Goal: Task Accomplishment & Management: Use online tool/utility

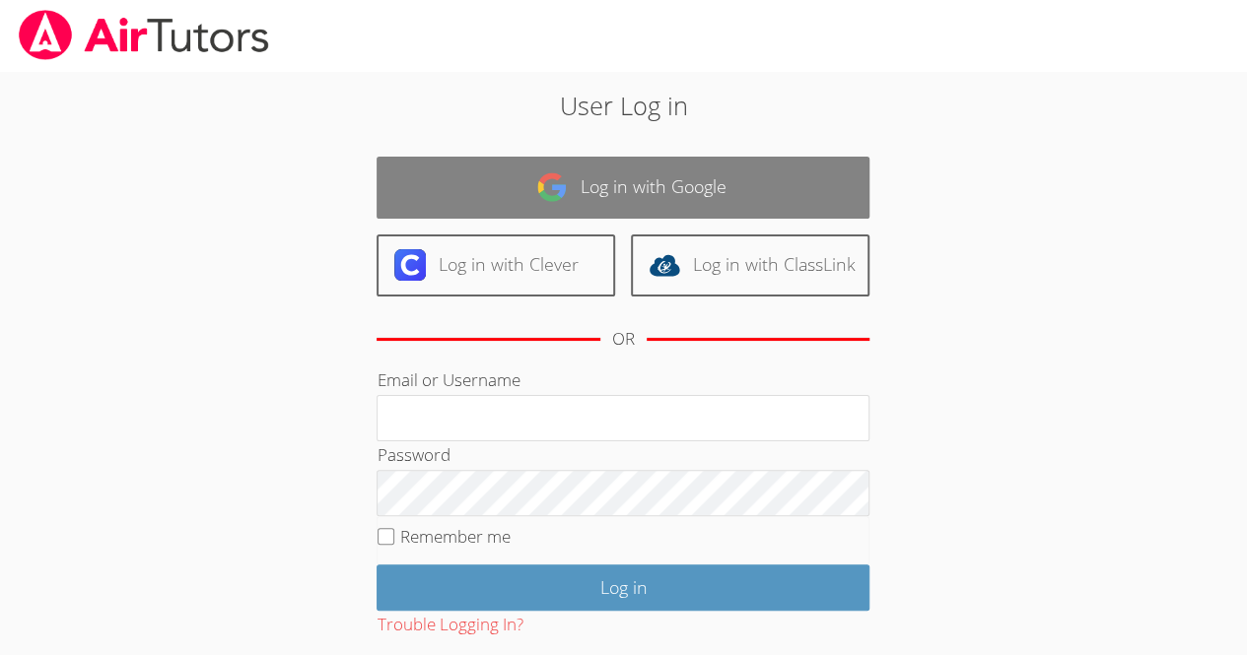
click at [601, 183] on link "Log in with Google" at bounding box center [622, 188] width 493 height 62
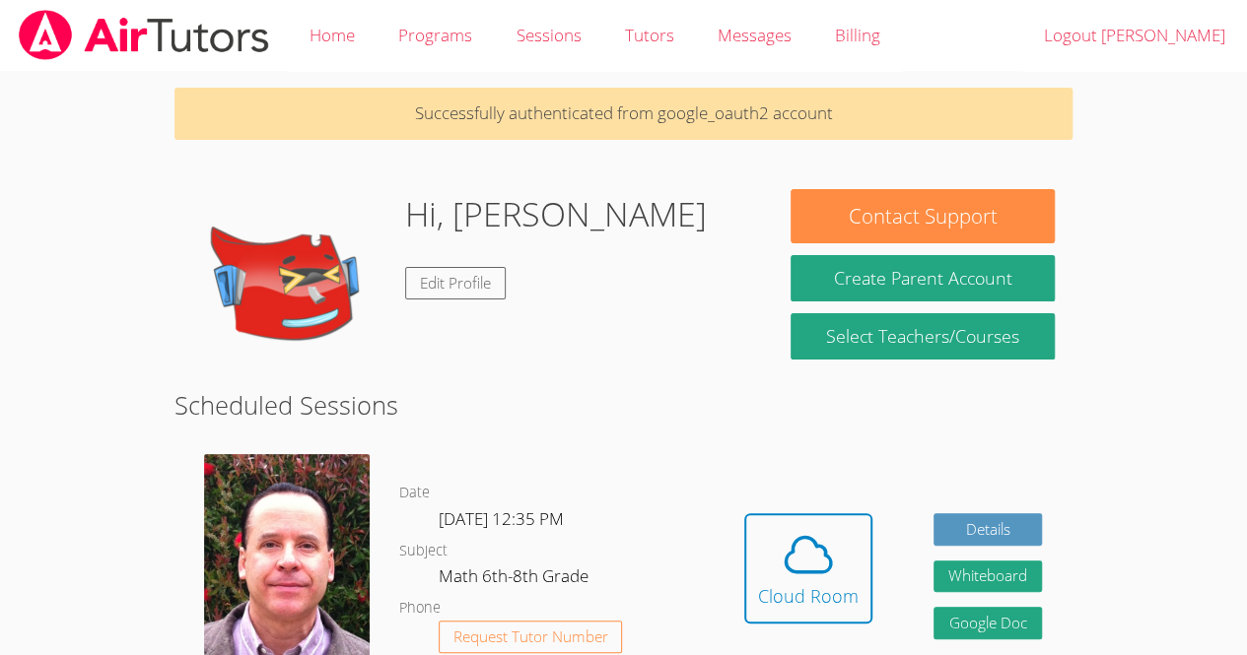
drag, startPoint x: 0, startPoint y: 0, endPoint x: 764, endPoint y: 236, distance: 799.2
click at [764, 236] on div "Hi, Kevin Edit Profile" at bounding box center [473, 287] width 598 height 197
click at [810, 603] on div "Cloud Room" at bounding box center [808, 596] width 101 height 28
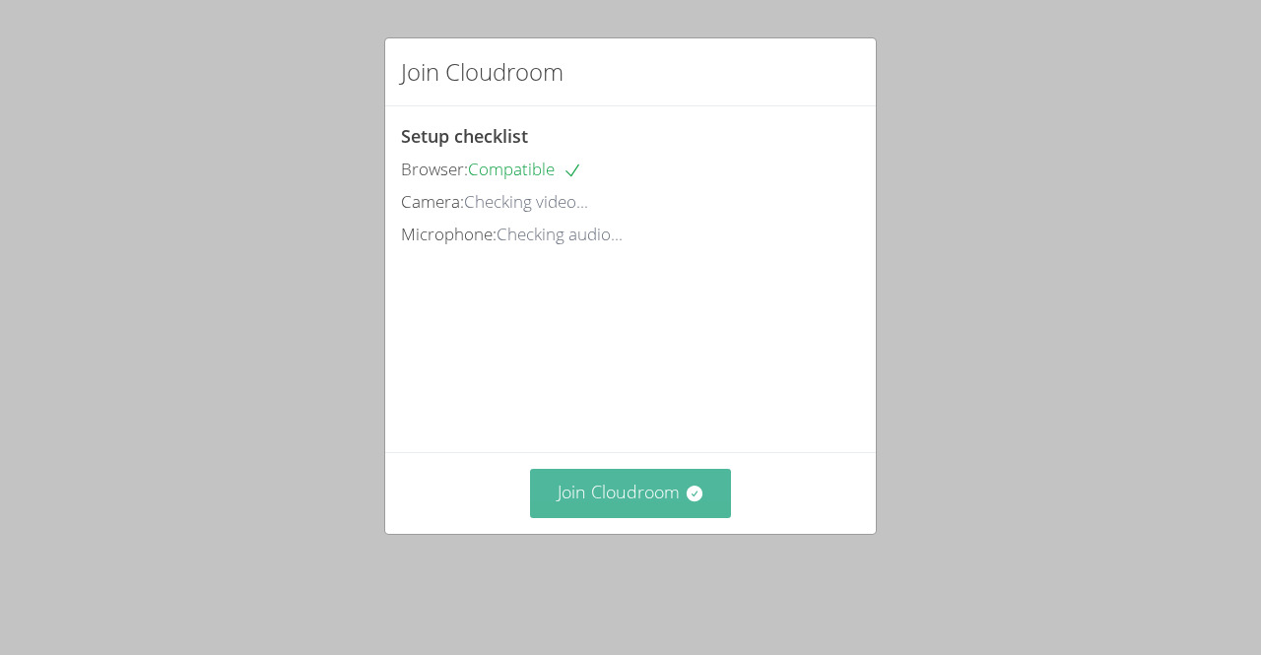
click at [589, 509] on button "Join Cloudroom" at bounding box center [631, 493] width 202 height 48
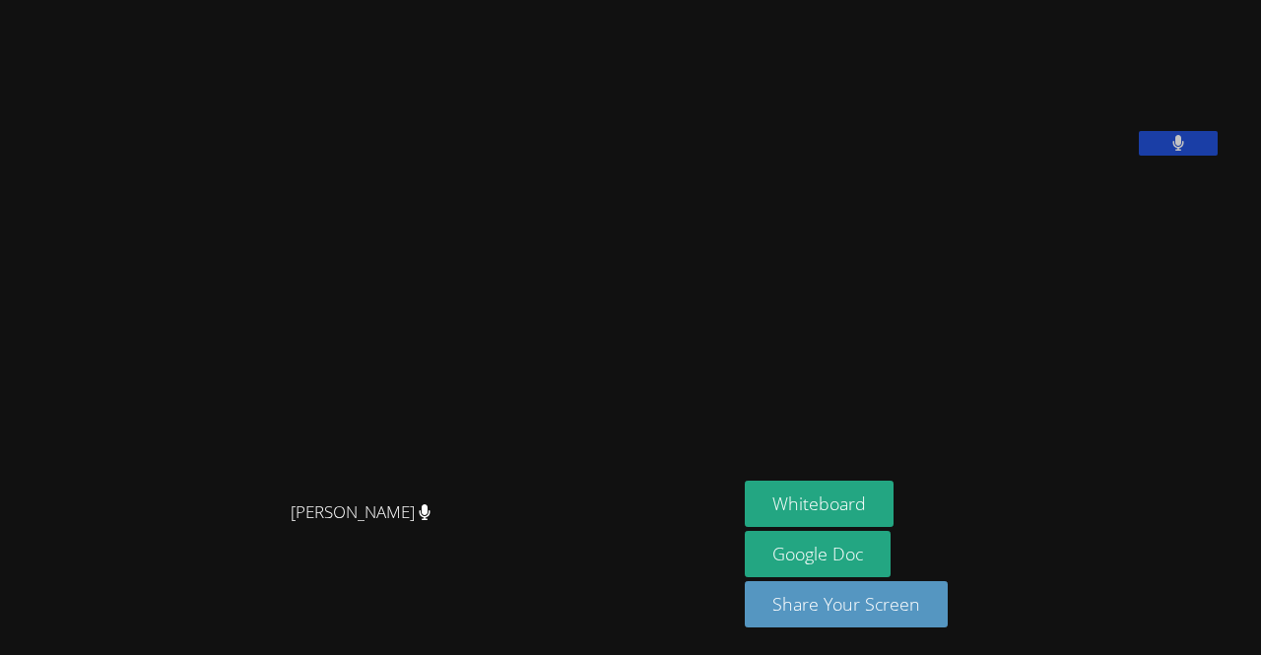
click at [221, 492] on video at bounding box center [369, 289] width 296 height 406
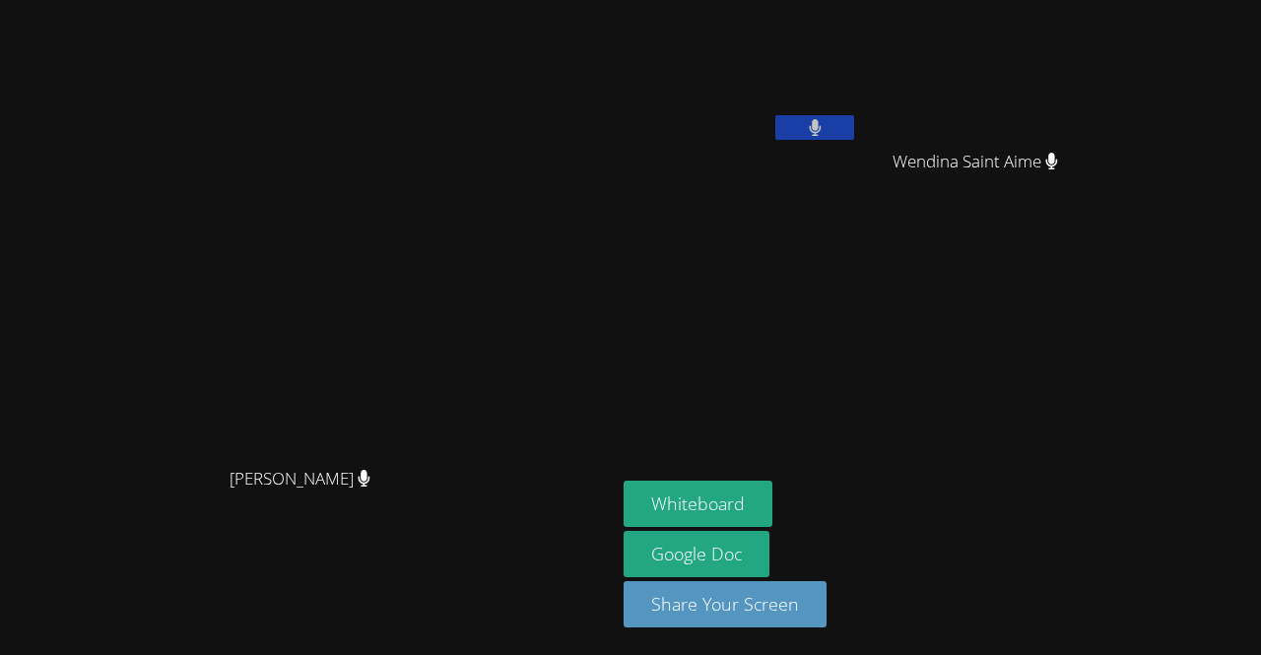
click at [4, 592] on main "[PERSON_NAME] [PERSON_NAME]" at bounding box center [308, 327] width 616 height 655
click at [773, 504] on button "Whiteboard" at bounding box center [698, 504] width 149 height 46
click at [1101, 549] on div "Whiteboard Google Doc Share Your Screen" at bounding box center [862, 562] width 477 height 163
click at [4, 623] on main "[PERSON_NAME] [PERSON_NAME]" at bounding box center [308, 327] width 616 height 655
click at [854, 127] on button at bounding box center [815, 127] width 79 height 25
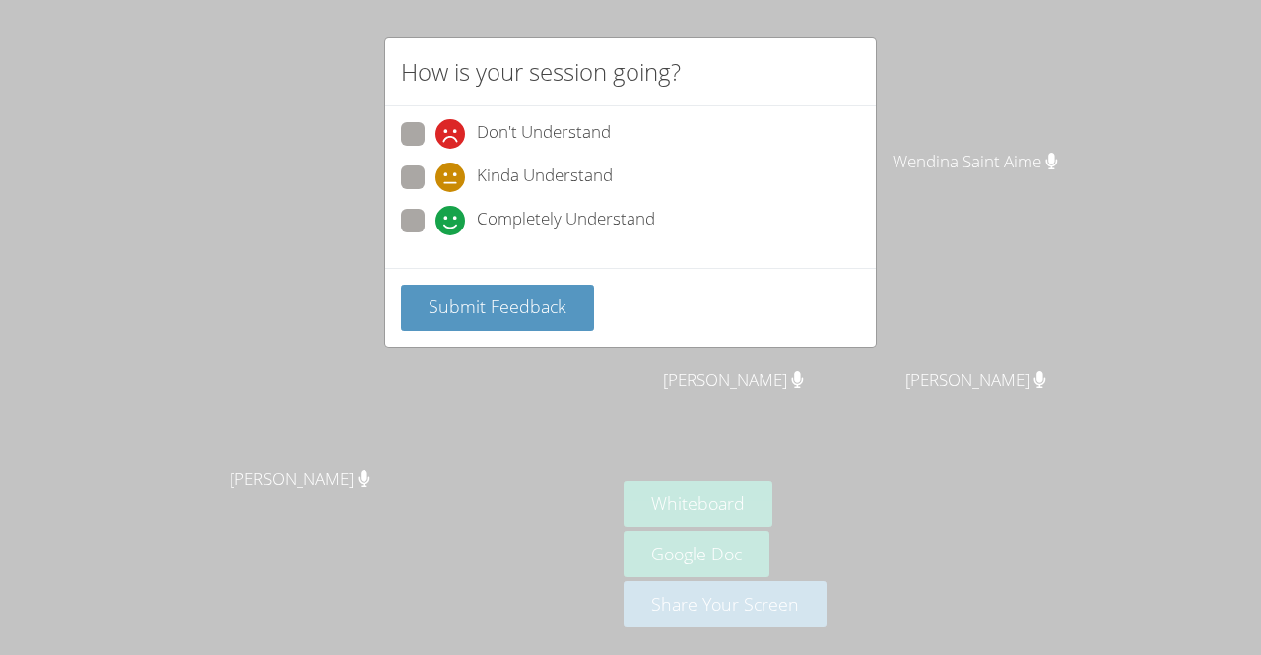
click at [530, 216] on span "Completely Understand" at bounding box center [566, 221] width 178 height 30
click at [452, 216] on input "Completely Understand" at bounding box center [444, 217] width 17 height 17
radio input "true"
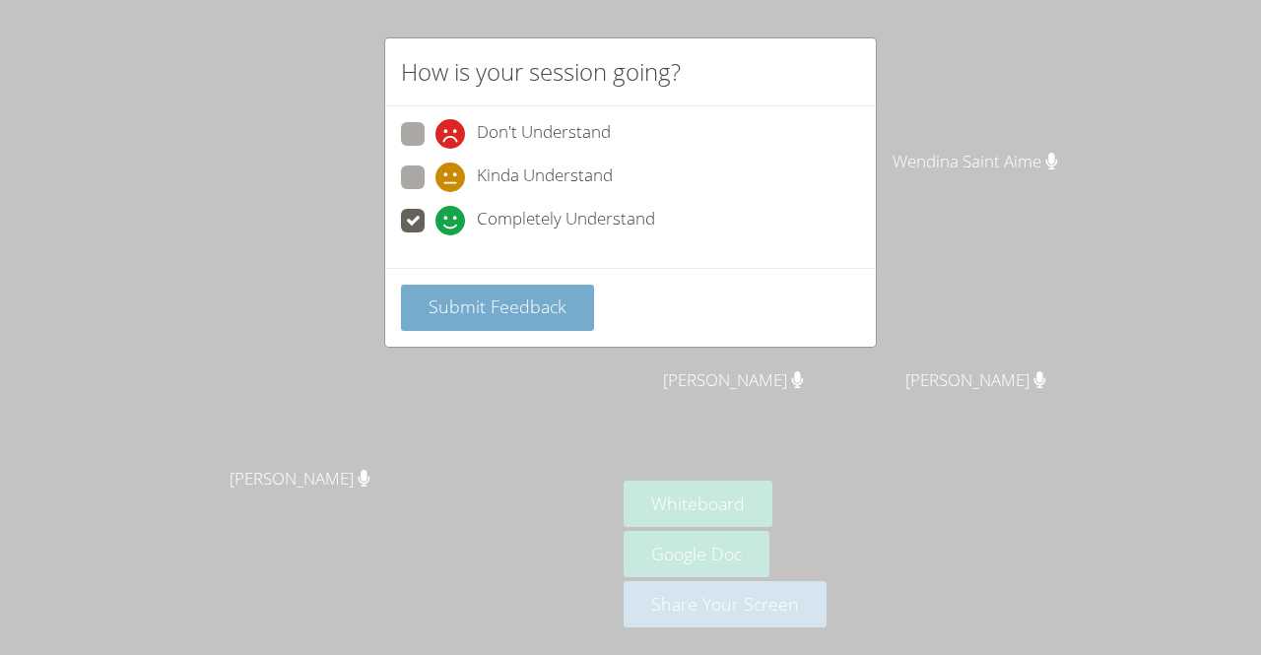
click at [522, 320] on button "Submit Feedback" at bounding box center [497, 308] width 193 height 46
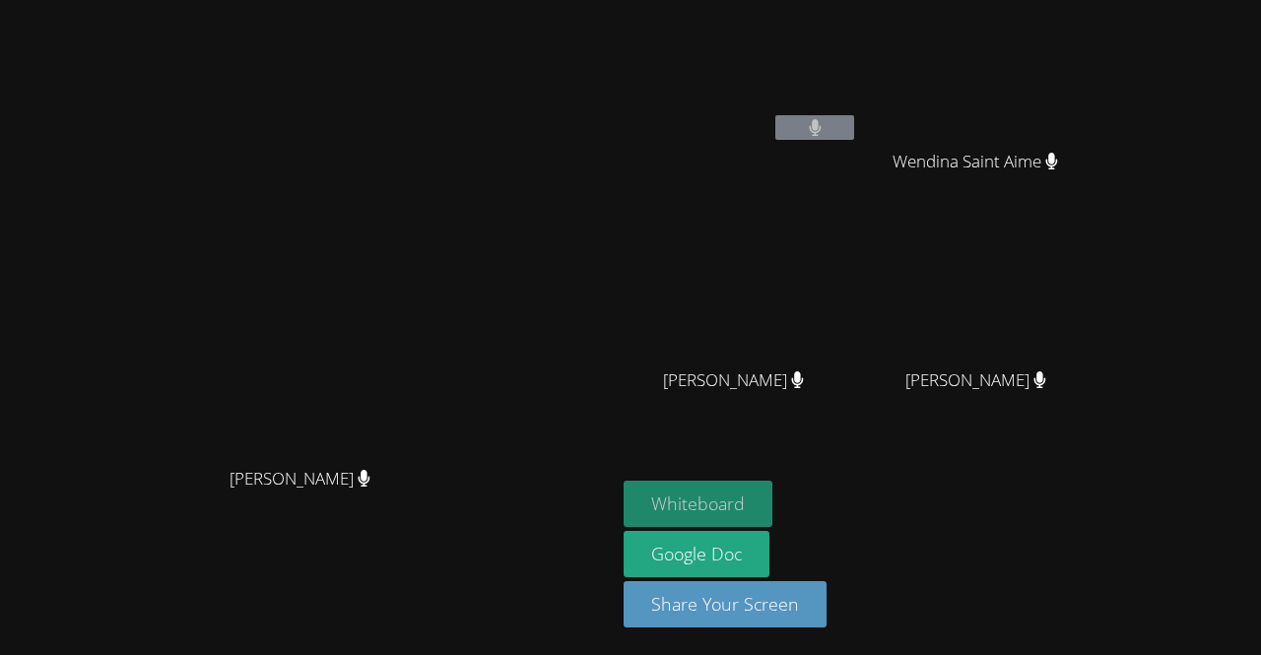
click at [773, 492] on button "Whiteboard" at bounding box center [698, 504] width 149 height 46
